Goal: Task Accomplishment & Management: Use online tool/utility

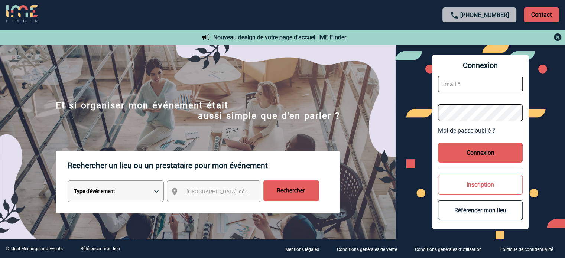
type input "jjandaux@ime-groupe.com"
click at [435, 156] on div "Connexion jjandaux@ime-groupe.com Mot de passe oublié ? Connexion Inscription R…" at bounding box center [480, 142] width 97 height 174
click at [446, 153] on button "Connexion" at bounding box center [480, 153] width 85 height 20
click at [455, 150] on button "Connexion" at bounding box center [480, 153] width 85 height 20
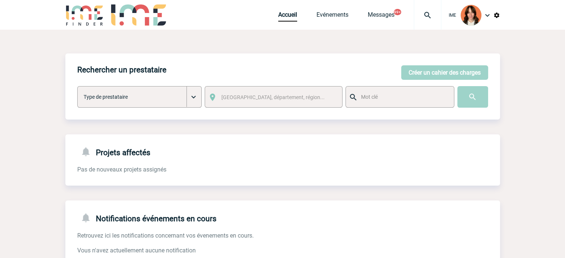
click at [282, 23] on div "Accueil Evénements Messages 99+ Projet, client Projet, client" at bounding box center [359, 15] width 163 height 30
click at [287, 20] on link "Accueil" at bounding box center [287, 16] width 19 height 10
